Goal: Find specific page/section: Find specific page/section

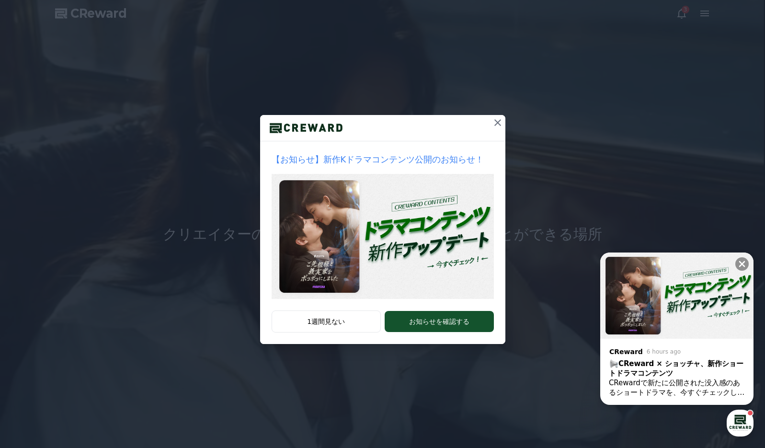
click at [497, 123] on icon at bounding box center [497, 122] width 11 height 11
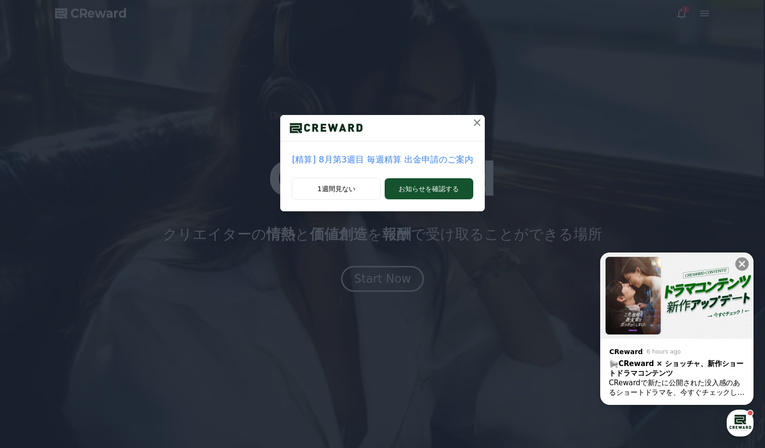
click at [477, 126] on icon at bounding box center [476, 122] width 11 height 11
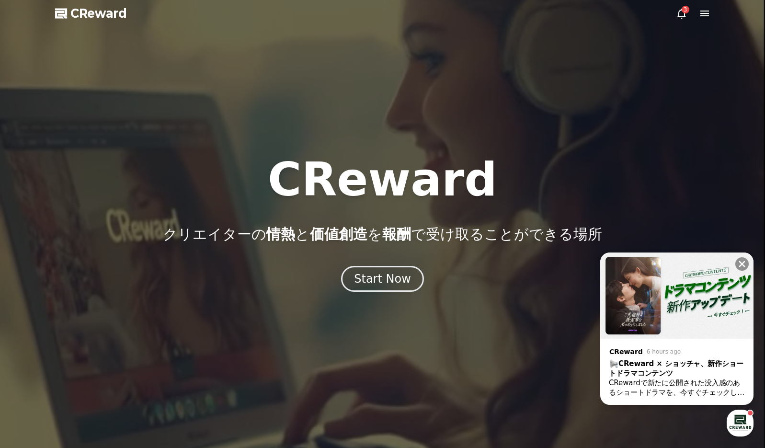
click at [703, 14] on icon at bounding box center [704, 14] width 9 height 6
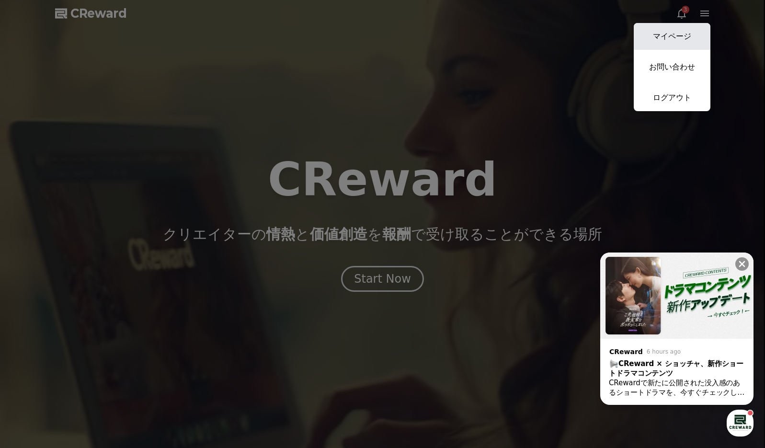
click at [688, 30] on link "マイページ" at bounding box center [672, 36] width 77 height 27
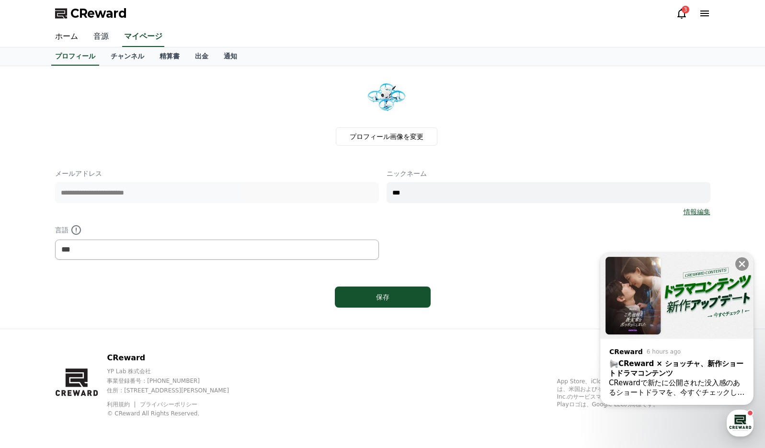
click at [100, 35] on link "音源" at bounding box center [101, 37] width 31 height 20
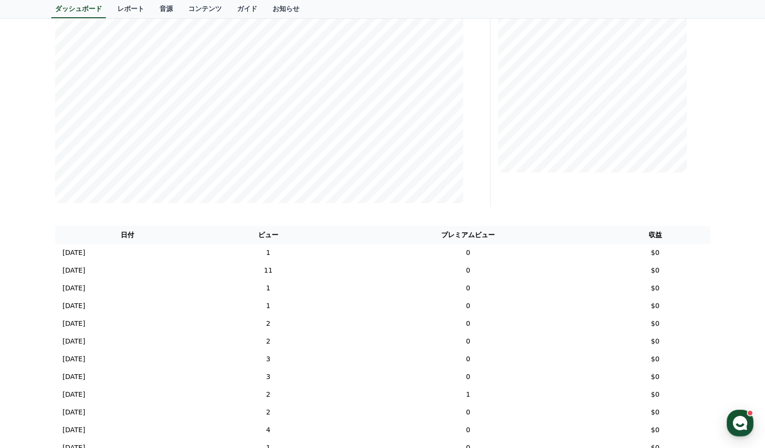
scroll to position [192, 0]
